Goal: Entertainment & Leisure: Consume media (video, audio)

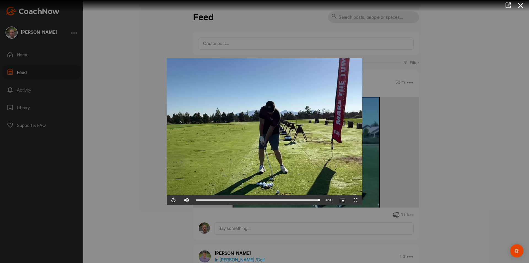
scroll to position [3417, 0]
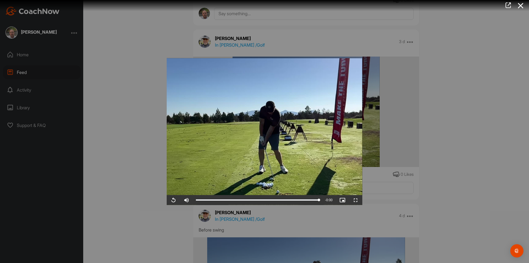
click at [140, 175] on div at bounding box center [264, 131] width 529 height 263
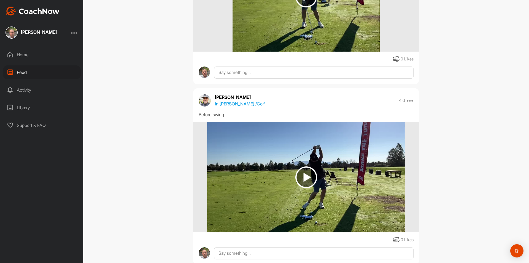
scroll to position [3583, 0]
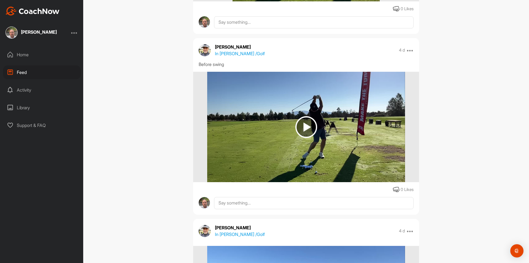
click at [309, 138] on img at bounding box center [306, 127] width 22 height 22
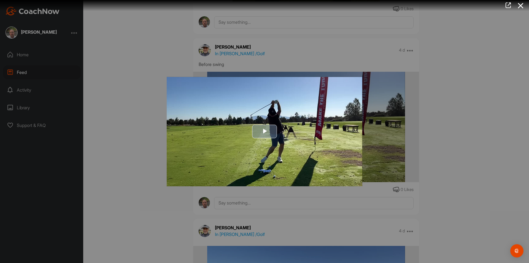
click at [271, 123] on img "Video Player" at bounding box center [265, 131] width 196 height 109
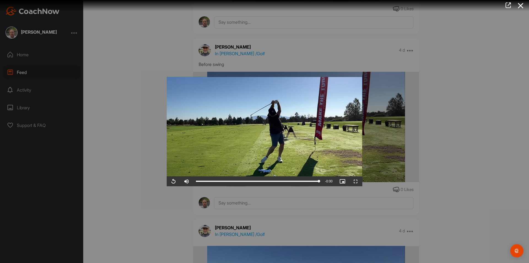
click at [144, 155] on div at bounding box center [264, 131] width 529 height 263
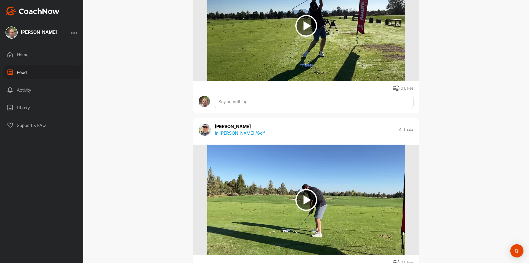
scroll to position [3732, 0]
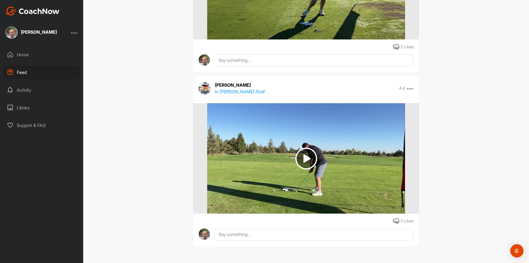
click at [302, 157] on img at bounding box center [306, 158] width 22 height 22
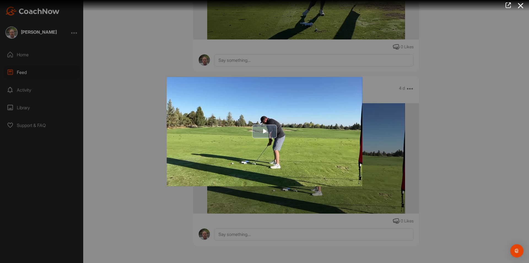
click at [265, 131] on span "Video Player" at bounding box center [265, 131] width 0 height 0
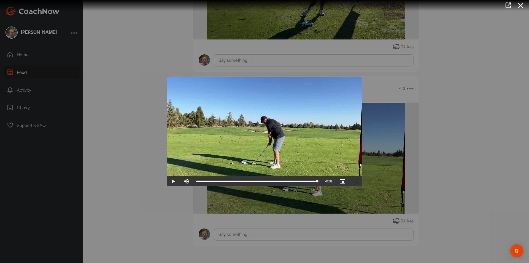
drag, startPoint x: 242, startPoint y: 181, endPoint x: 317, endPoint y: 173, distance: 75.7
click at [317, 172] on div "Video Player is loading. Play Video Play Skip Backward Skip Forward Mute Curren…" at bounding box center [265, 131] width 196 height 109
click at [166, 58] on div at bounding box center [264, 131] width 529 height 263
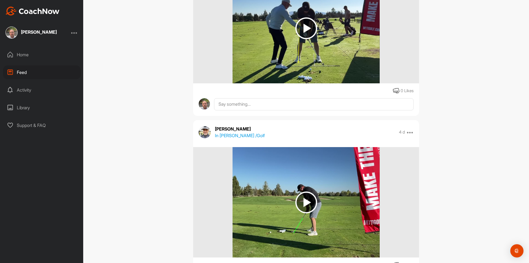
scroll to position [3043, 0]
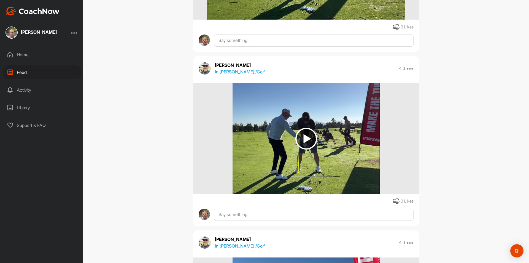
click at [306, 144] on img at bounding box center [306, 139] width 22 height 22
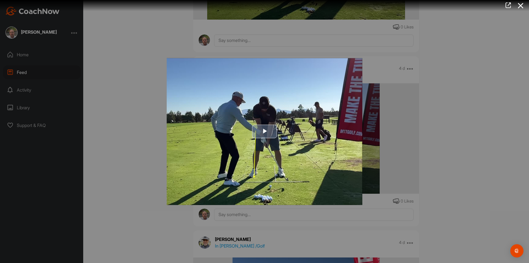
click at [265, 131] on span "Video Player" at bounding box center [265, 131] width 0 height 0
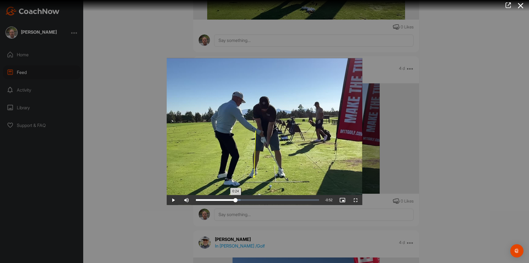
drag, startPoint x: 218, startPoint y: 200, endPoint x: 236, endPoint y: 199, distance: 18.2
click at [236, 199] on div "0:24" at bounding box center [216, 200] width 40 height 2
